Goal: Check status: Check status

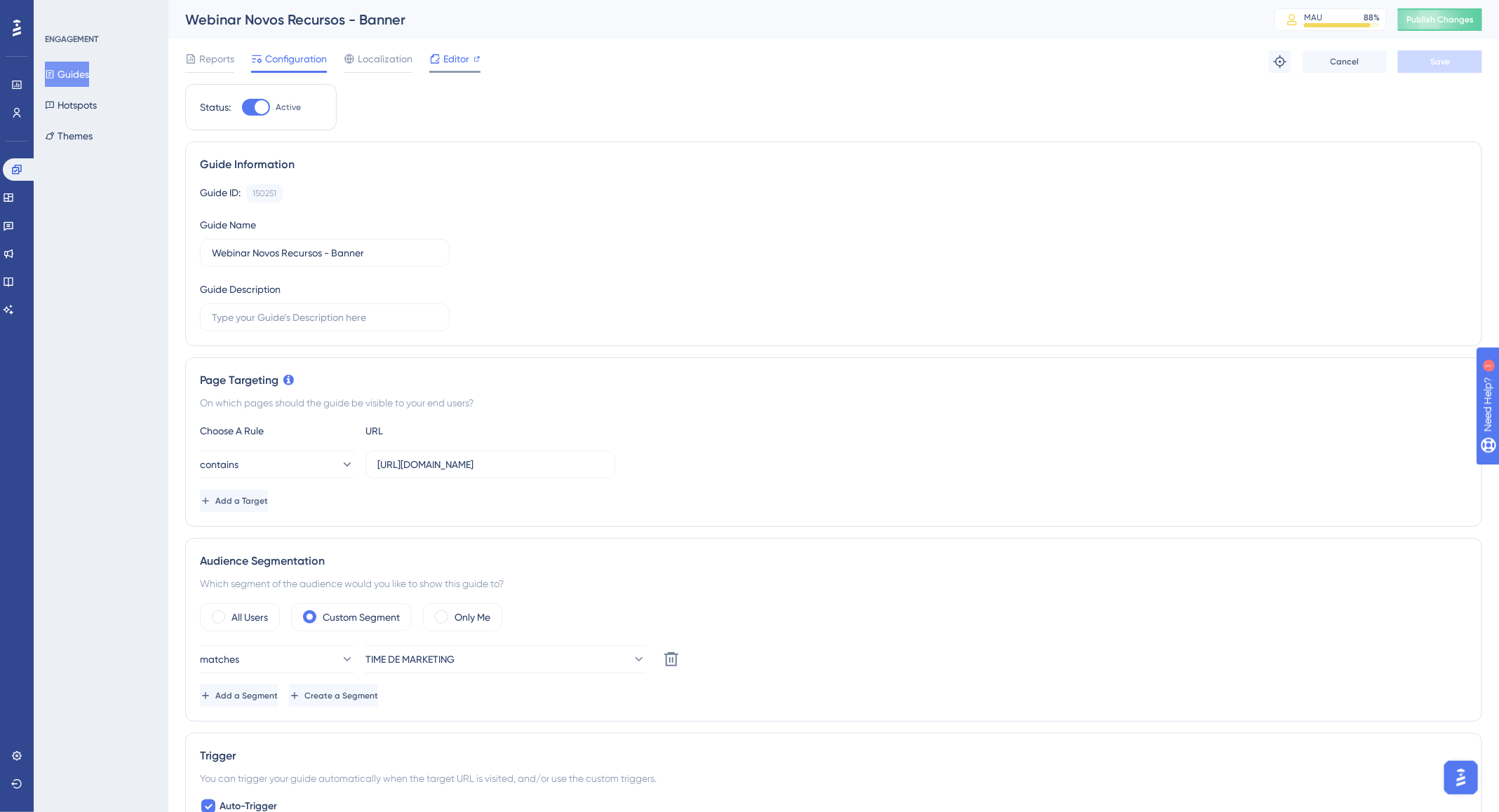
click at [456, 56] on span "Editor" at bounding box center [456, 59] width 26 height 17
click at [215, 56] on span "Reports" at bounding box center [217, 59] width 35 height 17
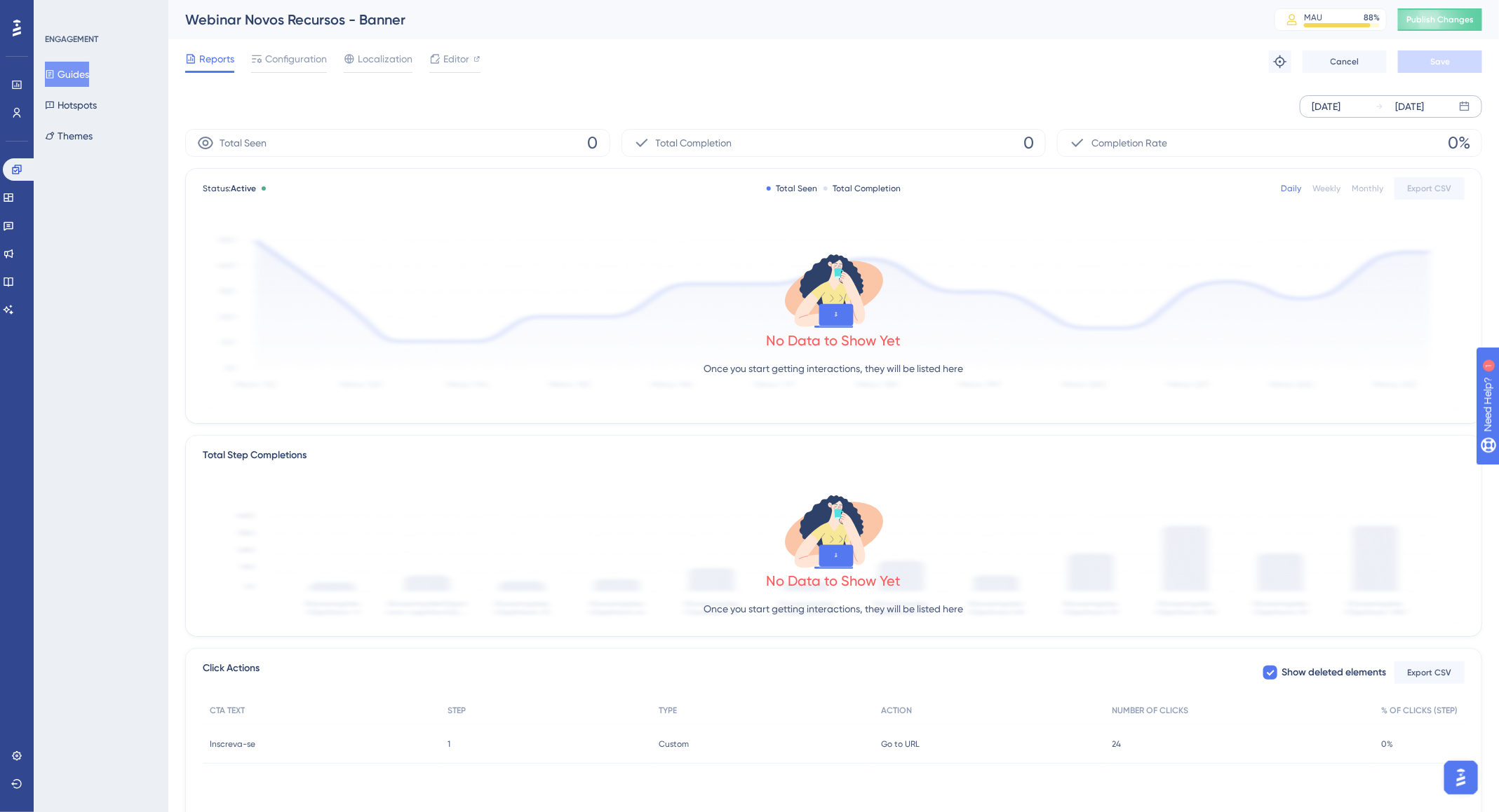
click at [1340, 107] on div "Aug 19 2025" at bounding box center [1325, 106] width 28 height 17
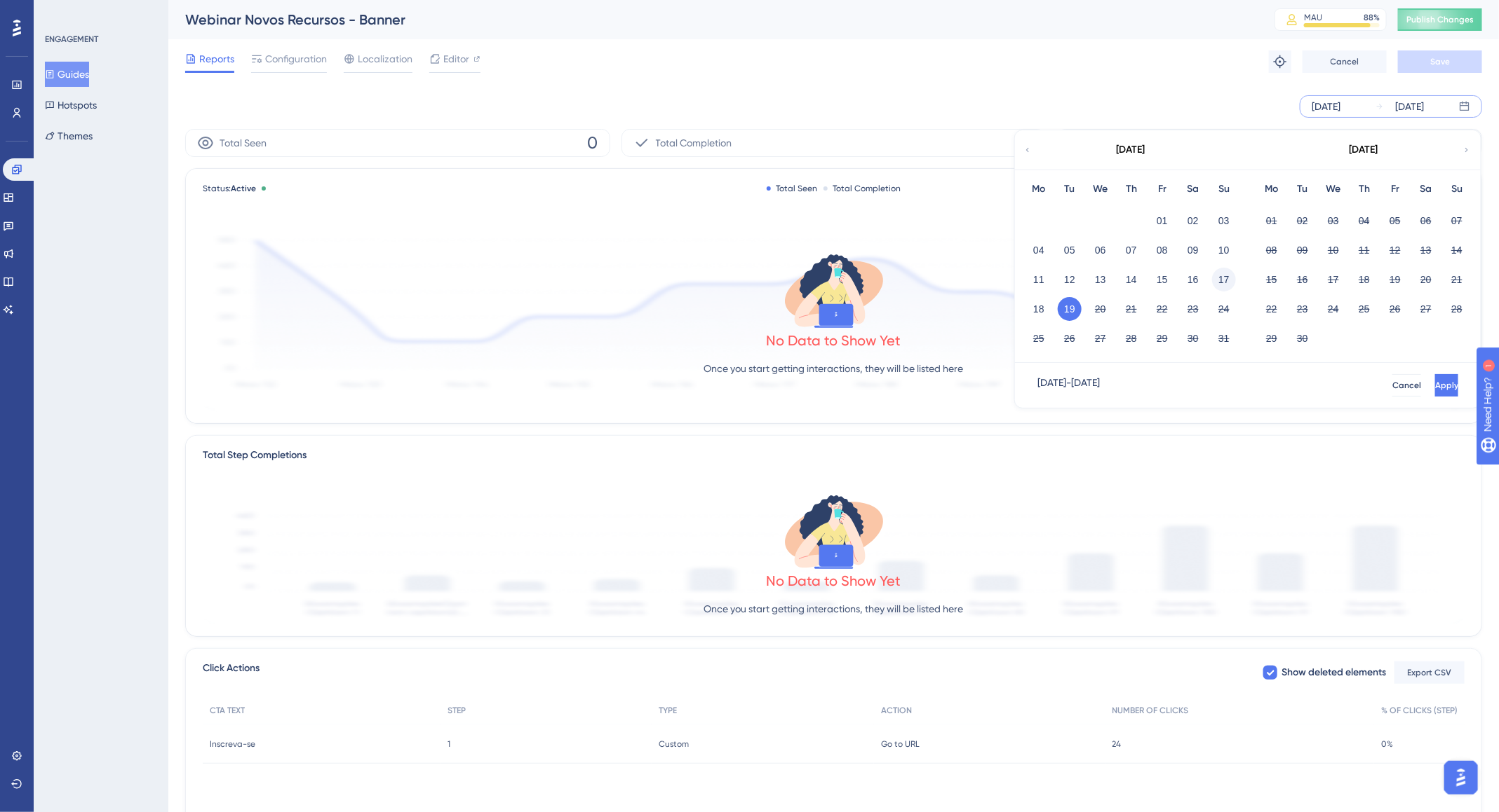
click at [1228, 283] on button "17" at bounding box center [1224, 279] width 23 height 23
click at [1399, 369] on div "Aug 17 2025 - Aug 19 2025 Cancel Apply" at bounding box center [1247, 386] width 466 height 45
click at [1434, 386] on span "Apply" at bounding box center [1445, 385] width 23 height 11
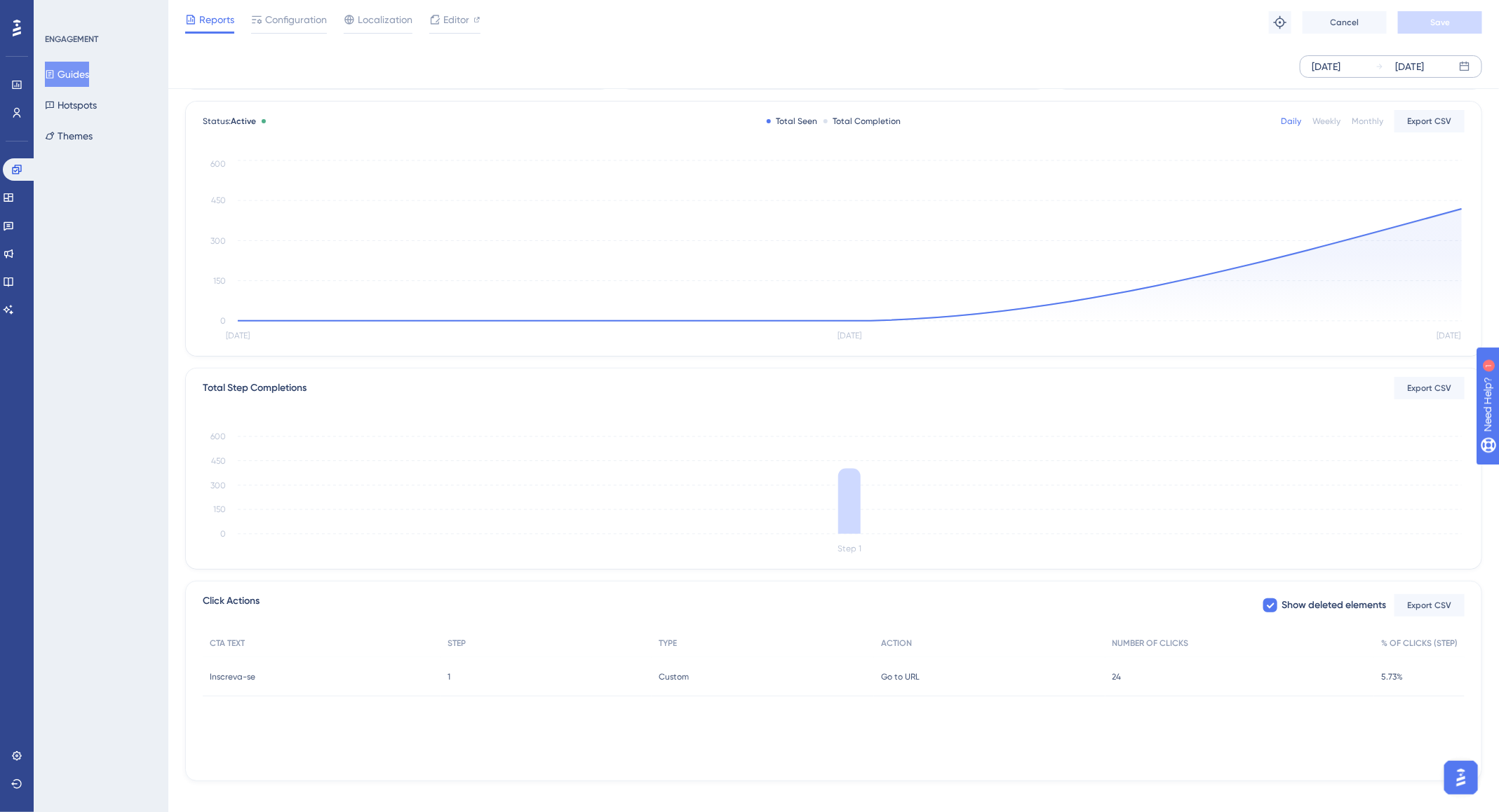
scroll to position [75, 0]
